Goal: Find specific page/section: Locate item on page

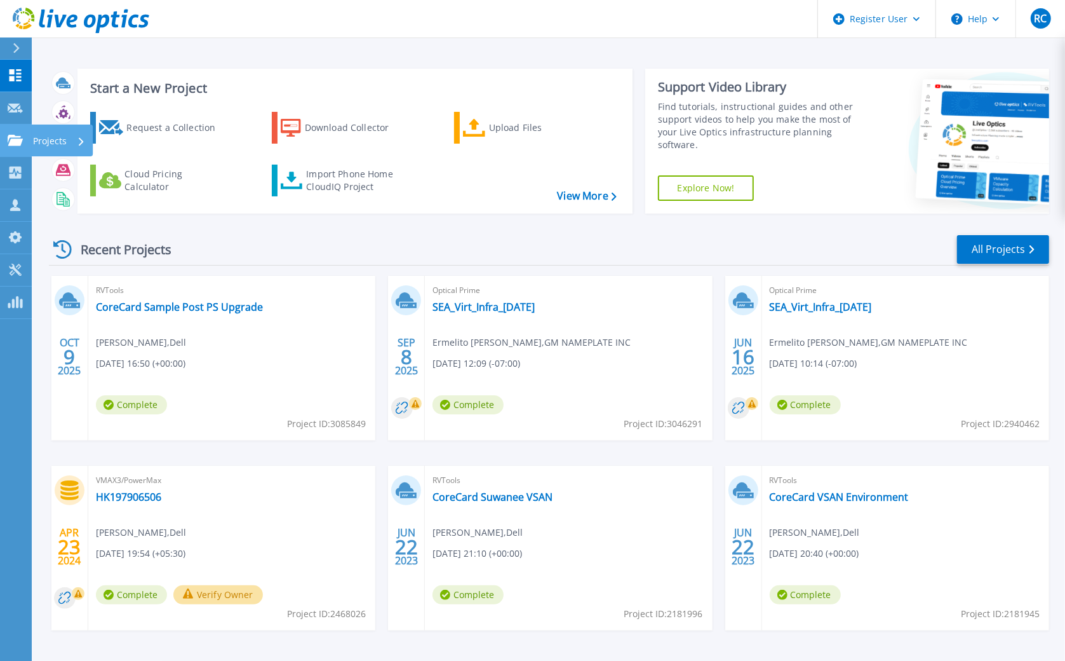
click at [51, 139] on p "Projects" at bounding box center [50, 141] width 34 height 33
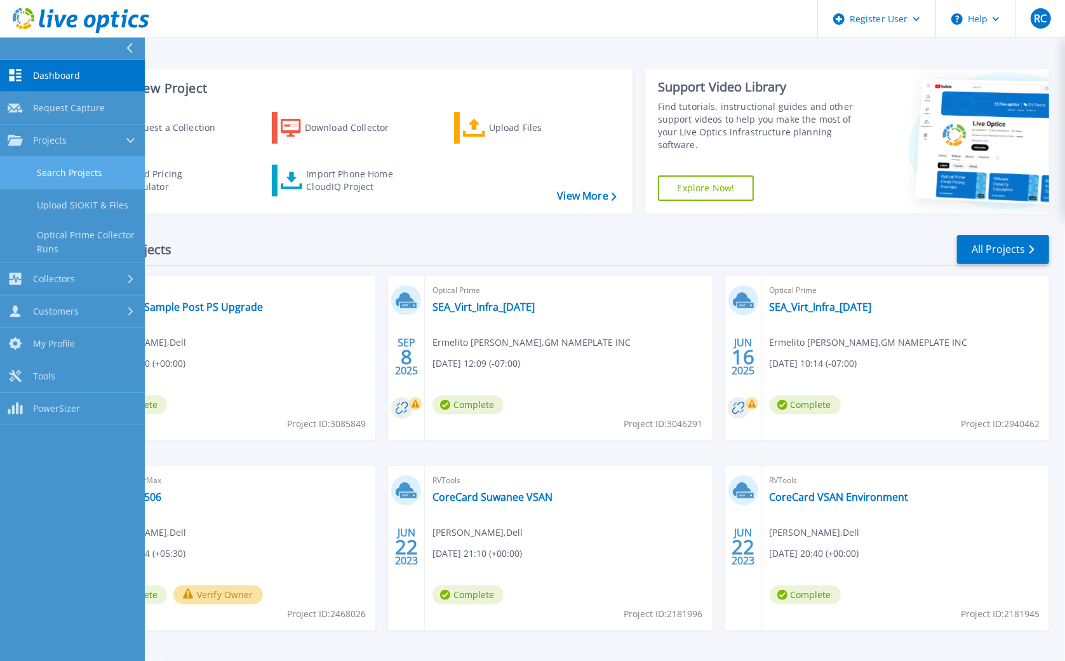
click at [115, 165] on link "Search Projects" at bounding box center [72, 173] width 145 height 32
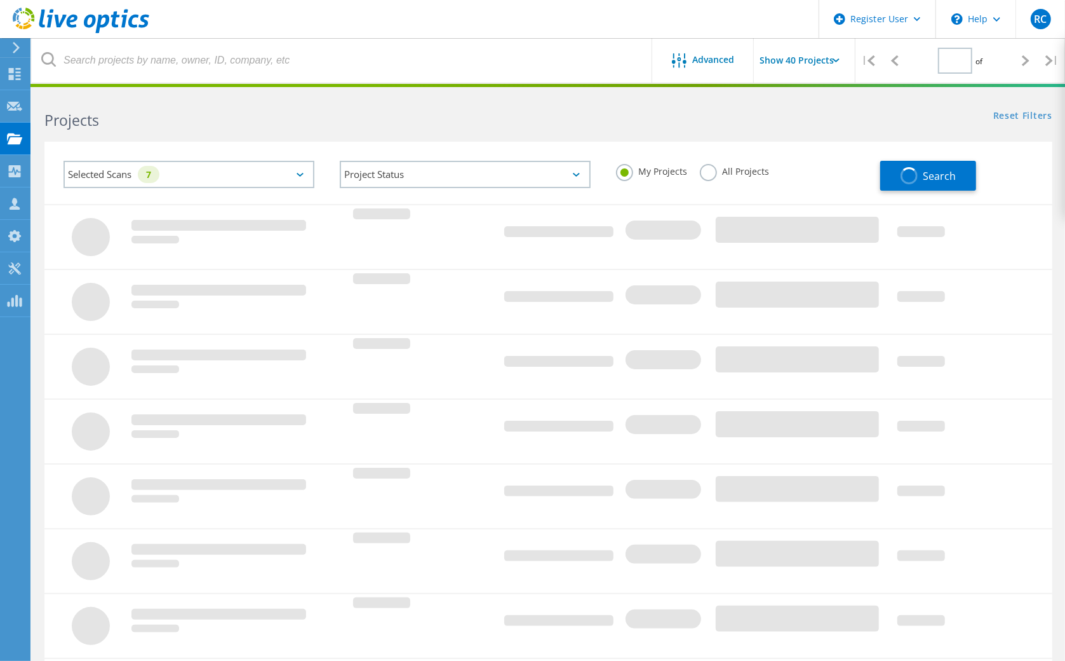
type input "1"
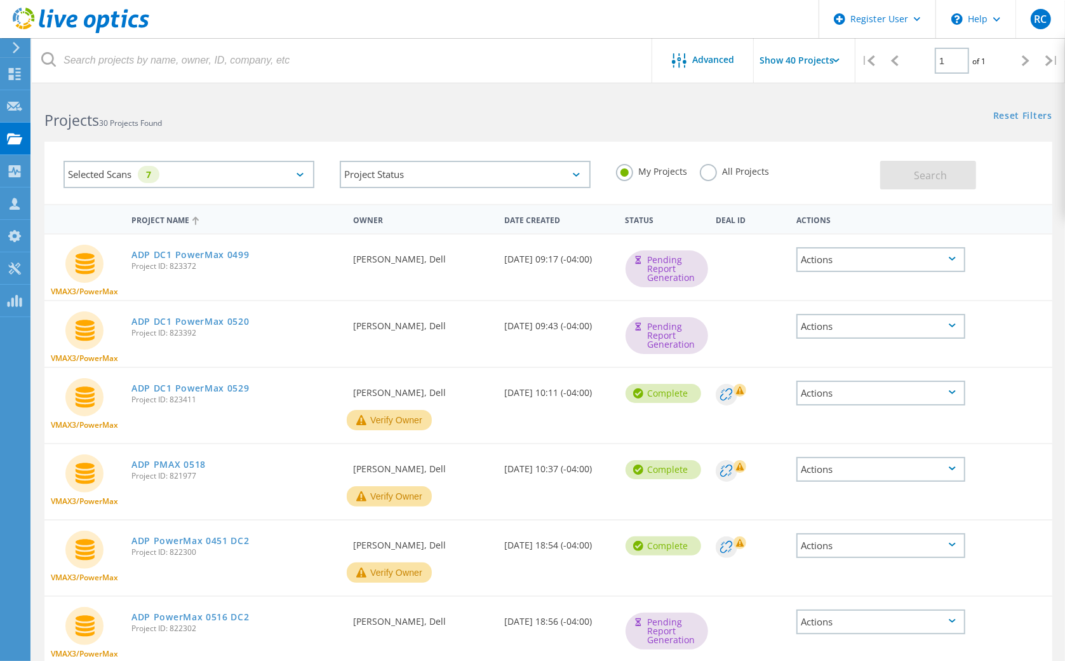
click at [706, 176] on label "All Projects" at bounding box center [734, 170] width 69 height 12
click at [0, 0] on input "All Projects" at bounding box center [0, 0] width 0 height 0
click at [915, 163] on button "Search" at bounding box center [929, 175] width 96 height 29
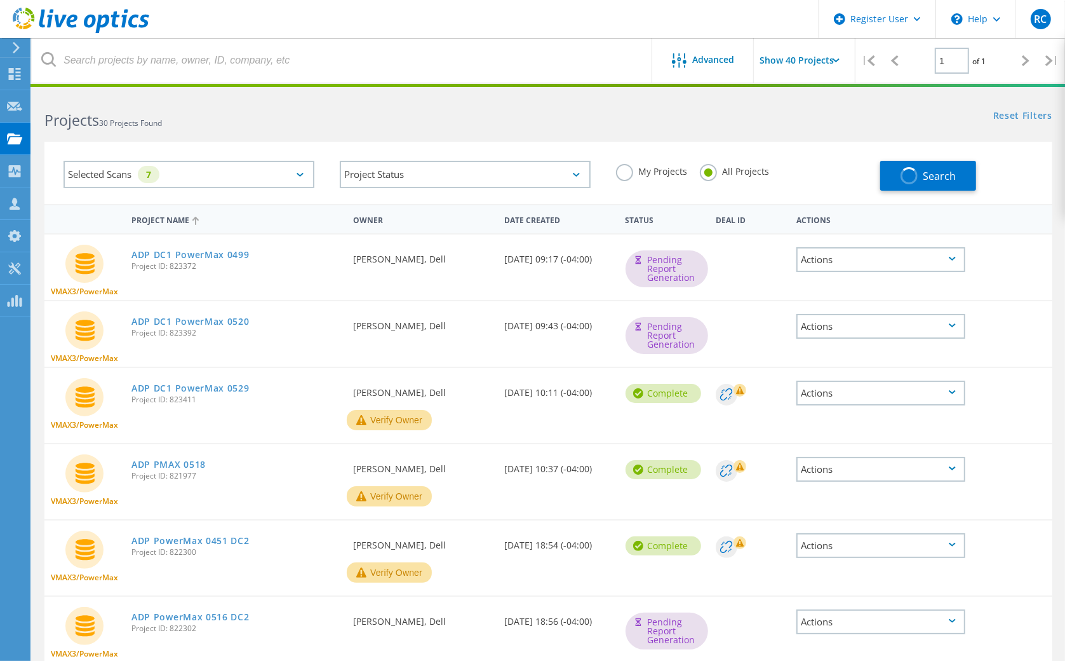
click at [251, 173] on div "Selected Scans 7" at bounding box center [189, 174] width 251 height 27
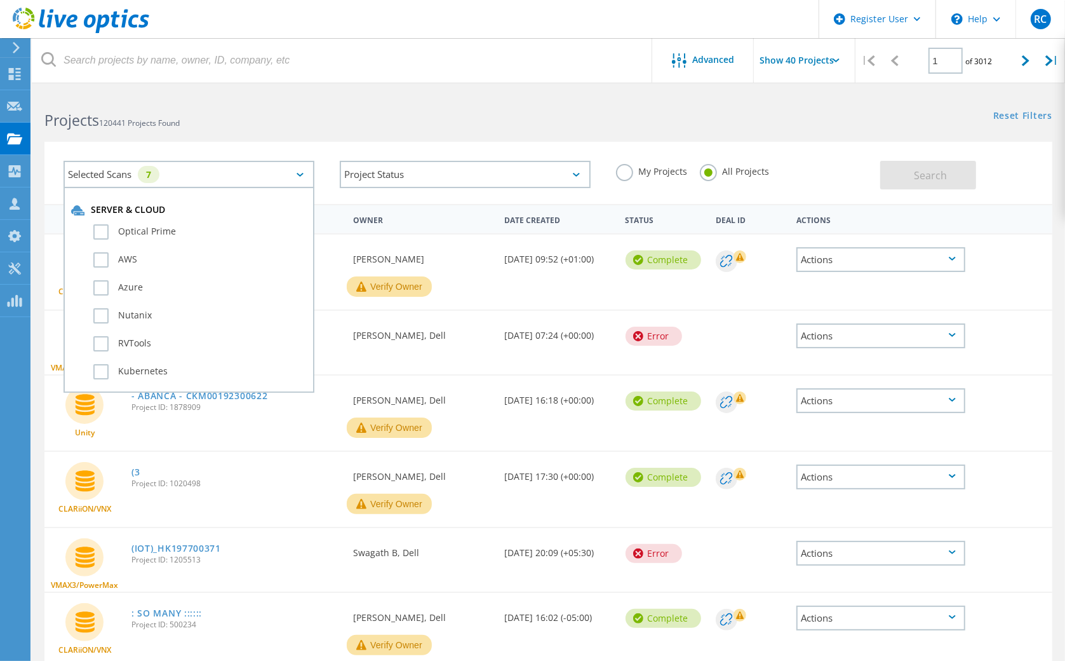
click at [191, 132] on div "Selected Scans 7 Server & Cloud Optical Prime AWS Azure Nutanix RVTools Kuberne…" at bounding box center [549, 165] width 1034 height 78
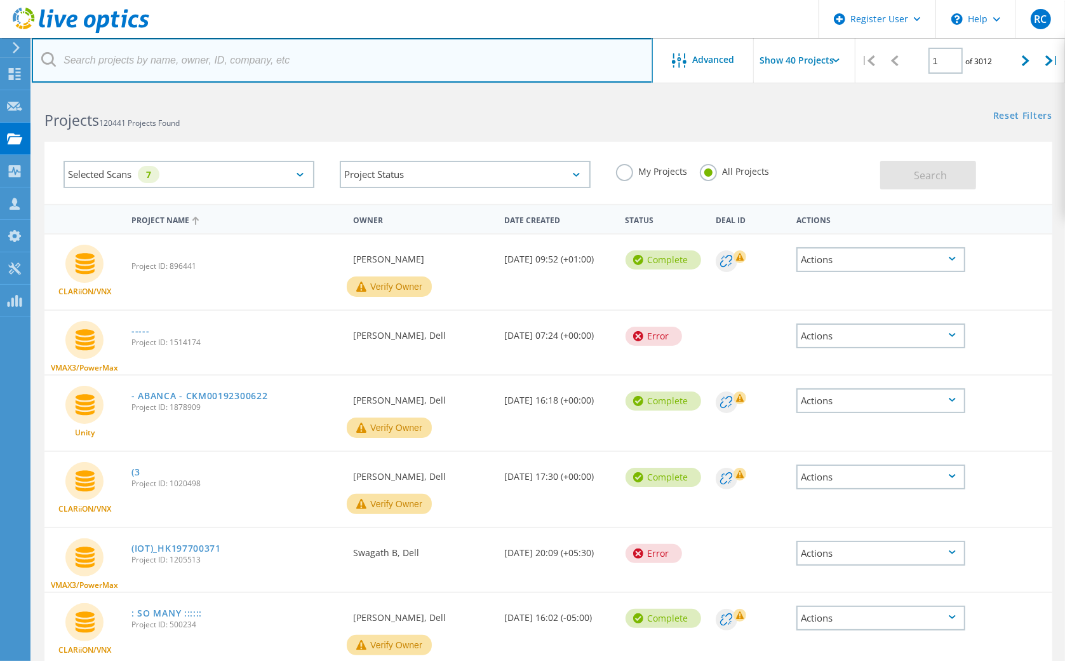
click at [128, 64] on input "text" at bounding box center [342, 60] width 621 height 44
paste input "2984178"
type input "2984178"
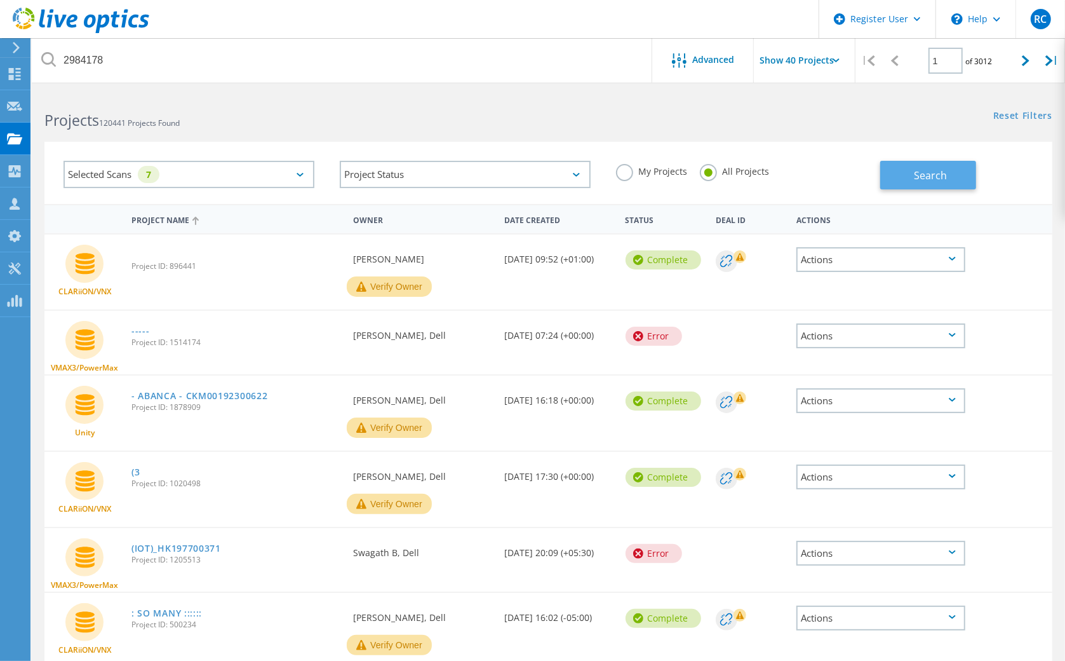
click at [952, 180] on button "Search" at bounding box center [929, 175] width 96 height 29
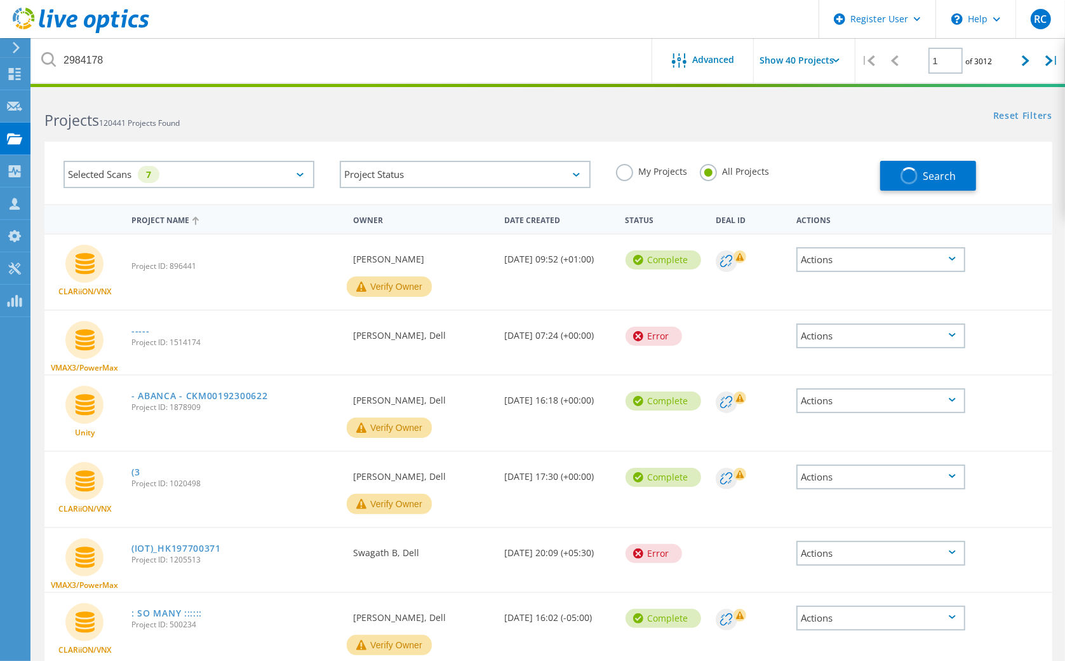
click at [297, 182] on div "Selected Scans 7" at bounding box center [189, 174] width 251 height 27
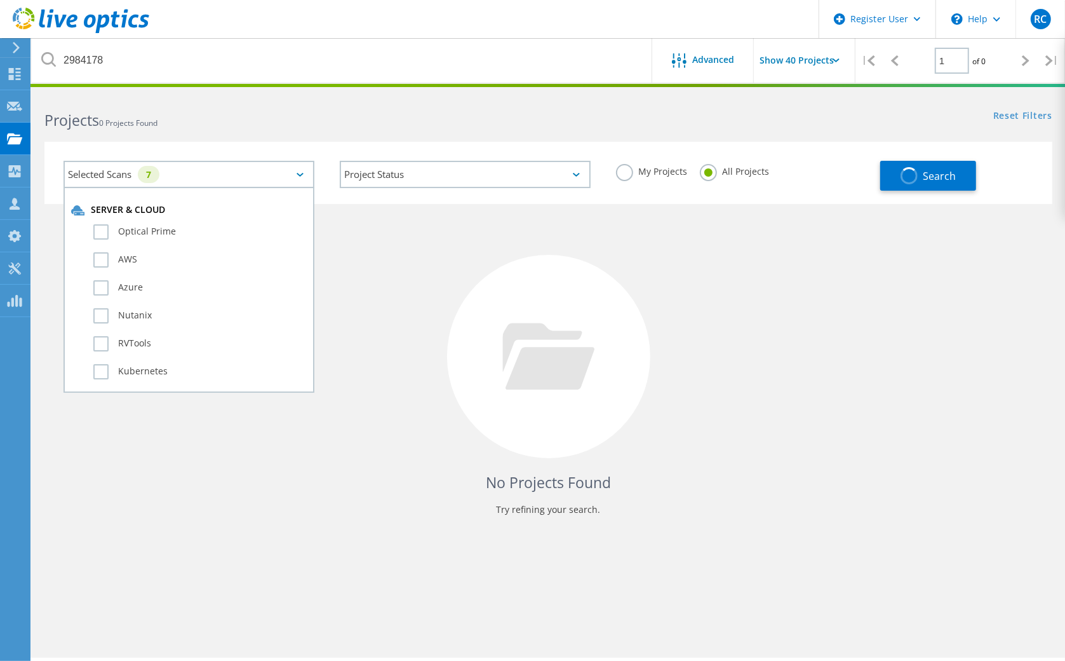
click at [142, 174] on div "7" at bounding box center [149, 174] width 22 height 17
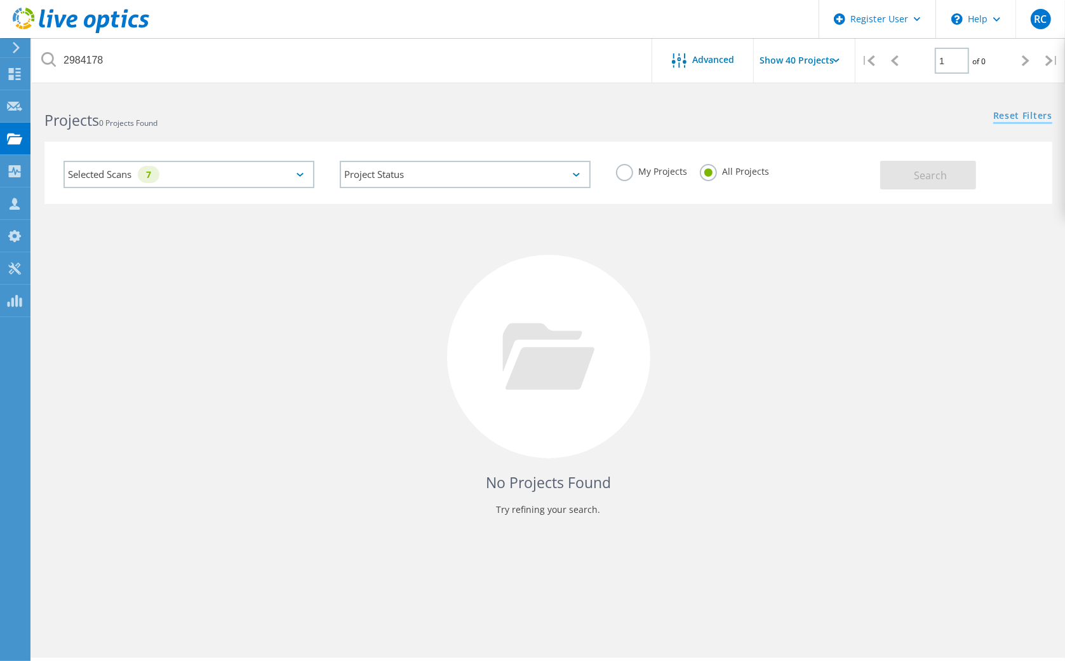
click at [1002, 116] on link "Reset Filters" at bounding box center [1023, 116] width 59 height 11
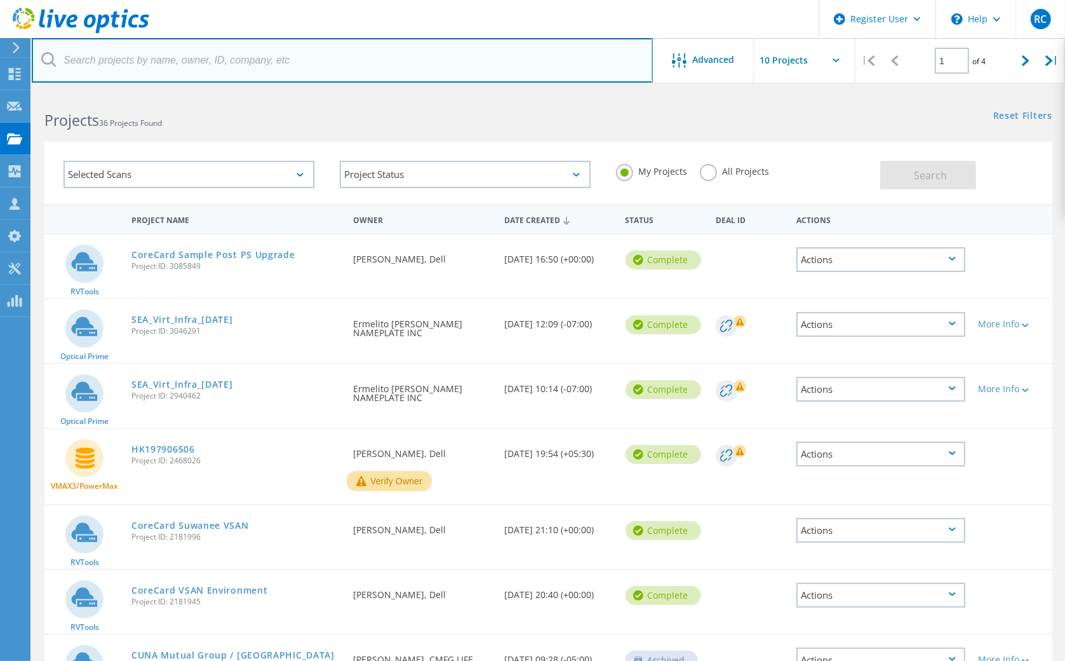
click at [117, 64] on input "text" at bounding box center [342, 60] width 621 height 44
paste input "2984178"
type input "2984178"
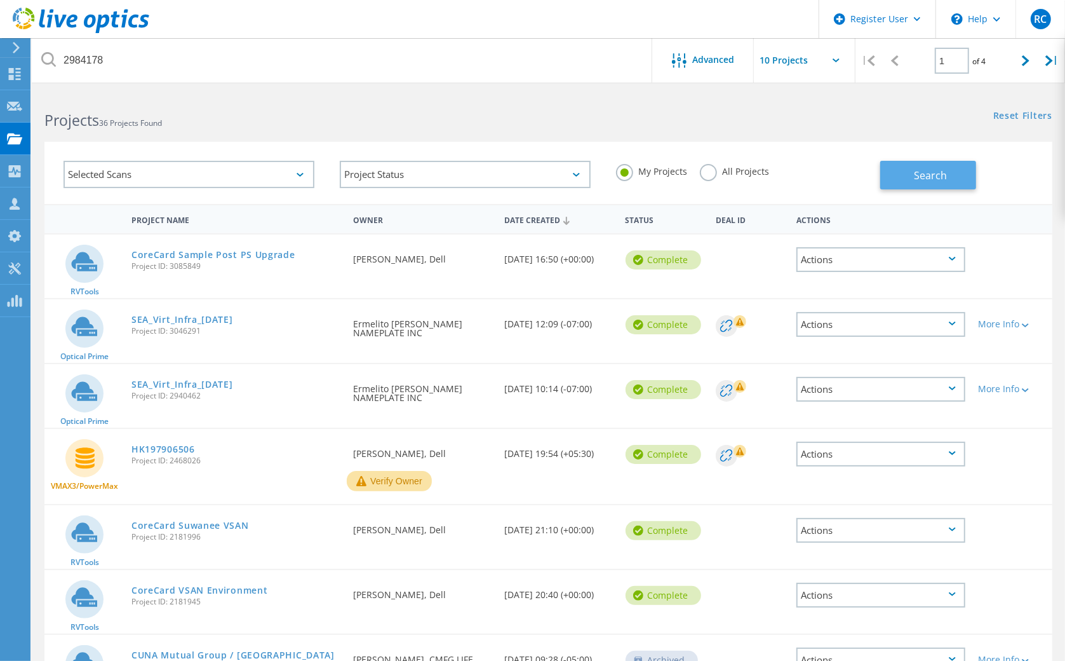
click at [924, 179] on span "Search" at bounding box center [930, 175] width 33 height 14
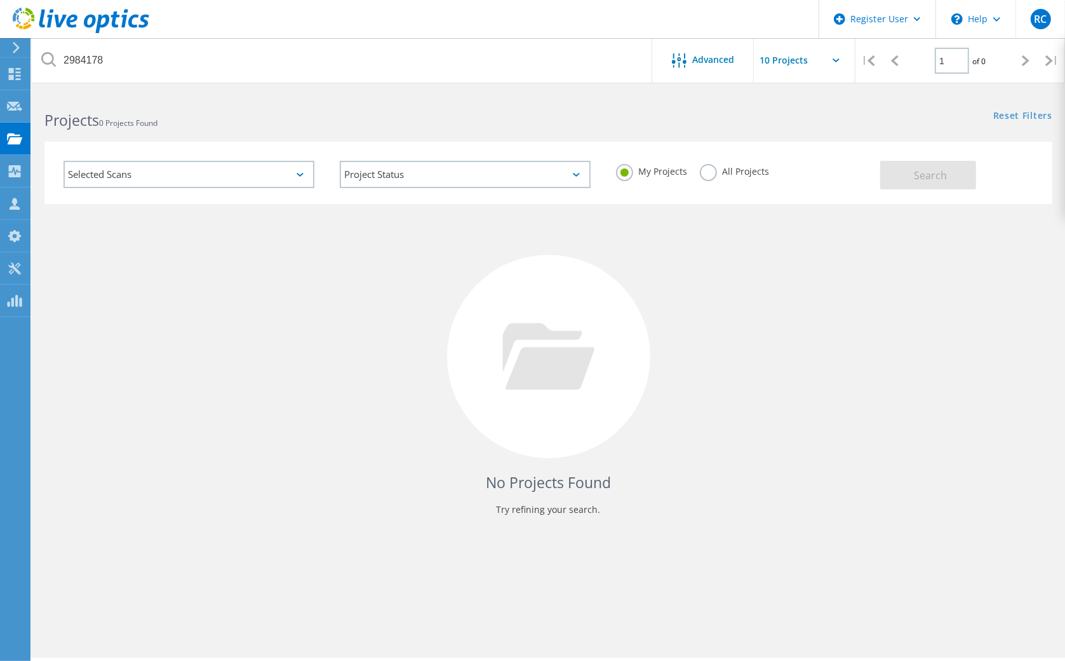
click at [708, 176] on label "All Projects" at bounding box center [734, 170] width 69 height 12
click at [0, 0] on input "All Projects" at bounding box center [0, 0] width 0 height 0
click at [883, 169] on button "Search" at bounding box center [929, 175] width 96 height 29
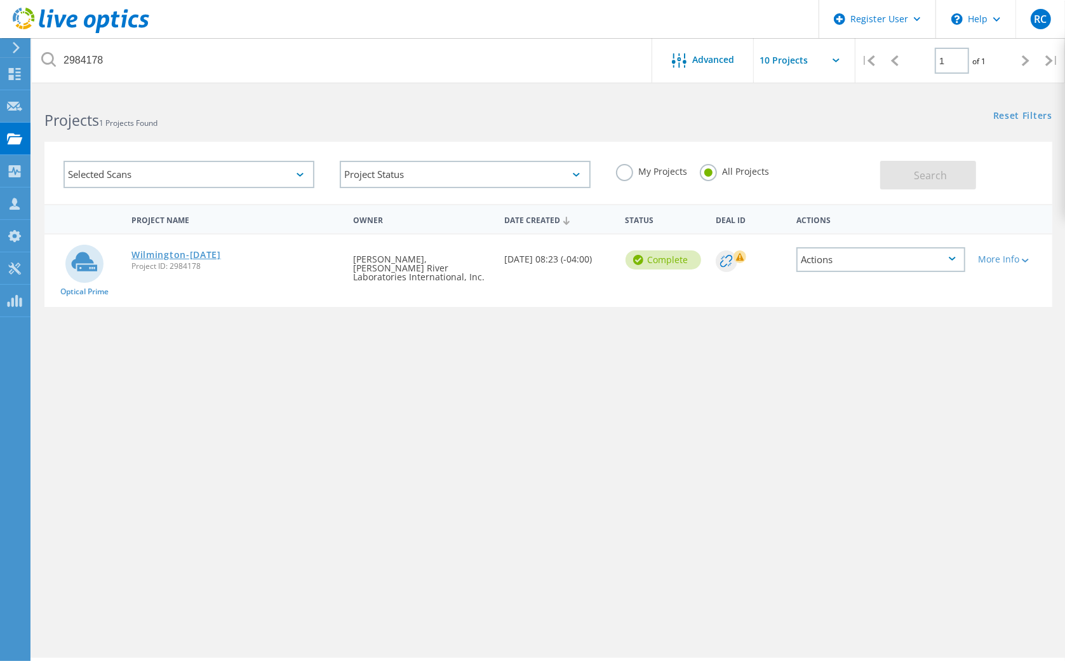
click at [221, 259] on link "Wilmington-[DATE]" at bounding box center [177, 254] width 90 height 9
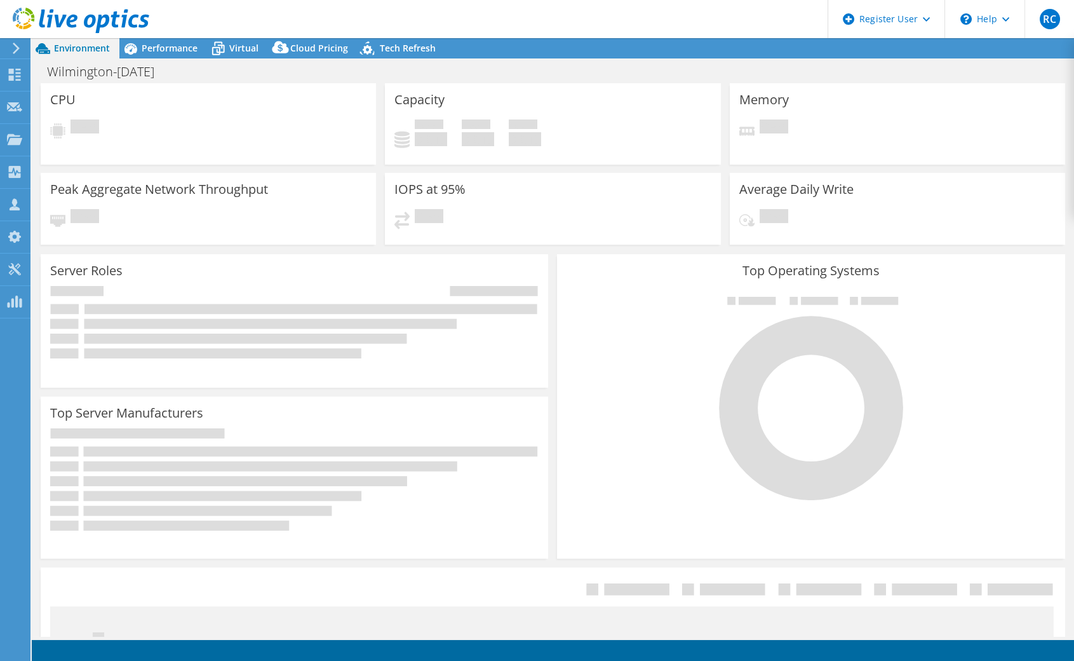
select select "USD"
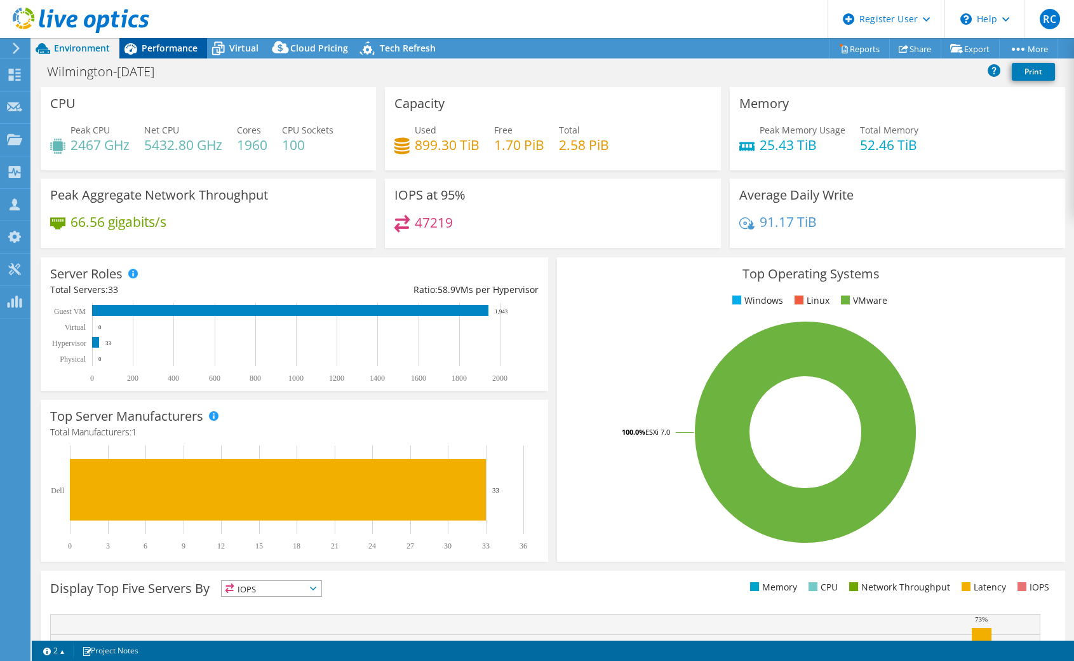
click at [160, 55] on div "Performance" at bounding box center [163, 48] width 88 height 20
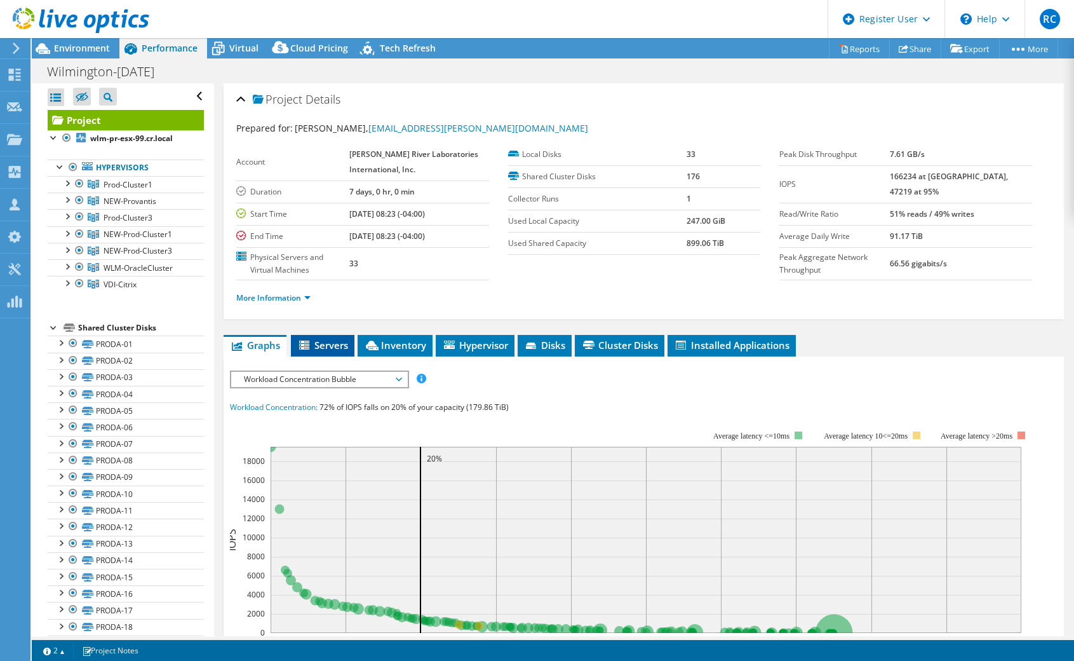
click at [328, 341] on span "Servers" at bounding box center [322, 345] width 51 height 13
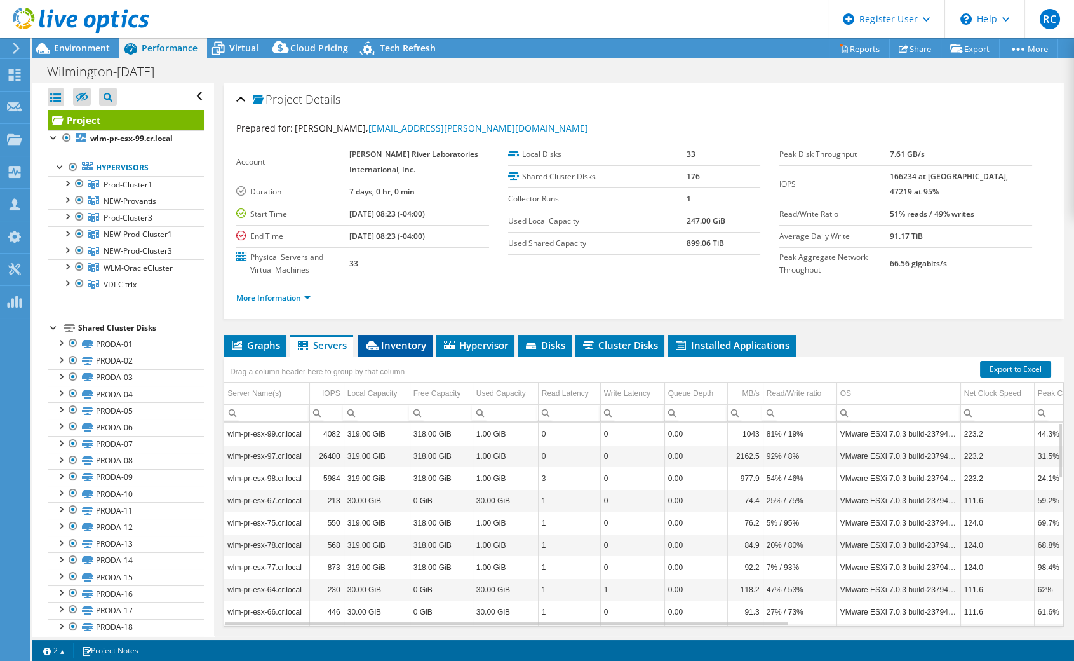
click at [388, 341] on span "Inventory" at bounding box center [395, 345] width 62 height 13
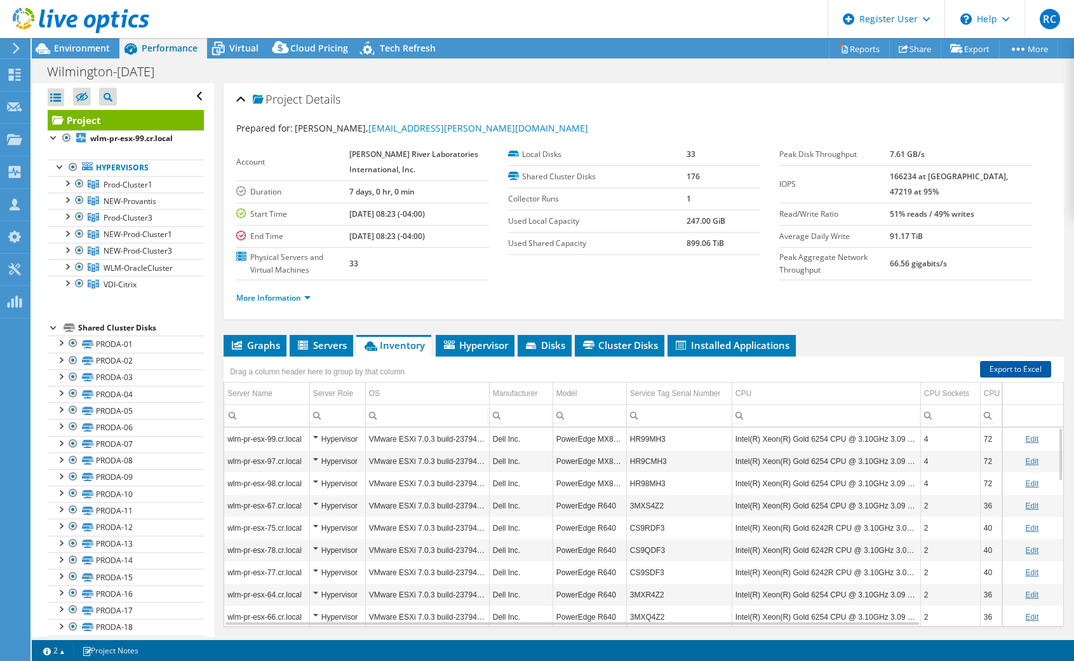
click at [1035, 368] on link "Export to Excel" at bounding box center [1015, 369] width 71 height 17
